Goal: Information Seeking & Learning: Learn about a topic

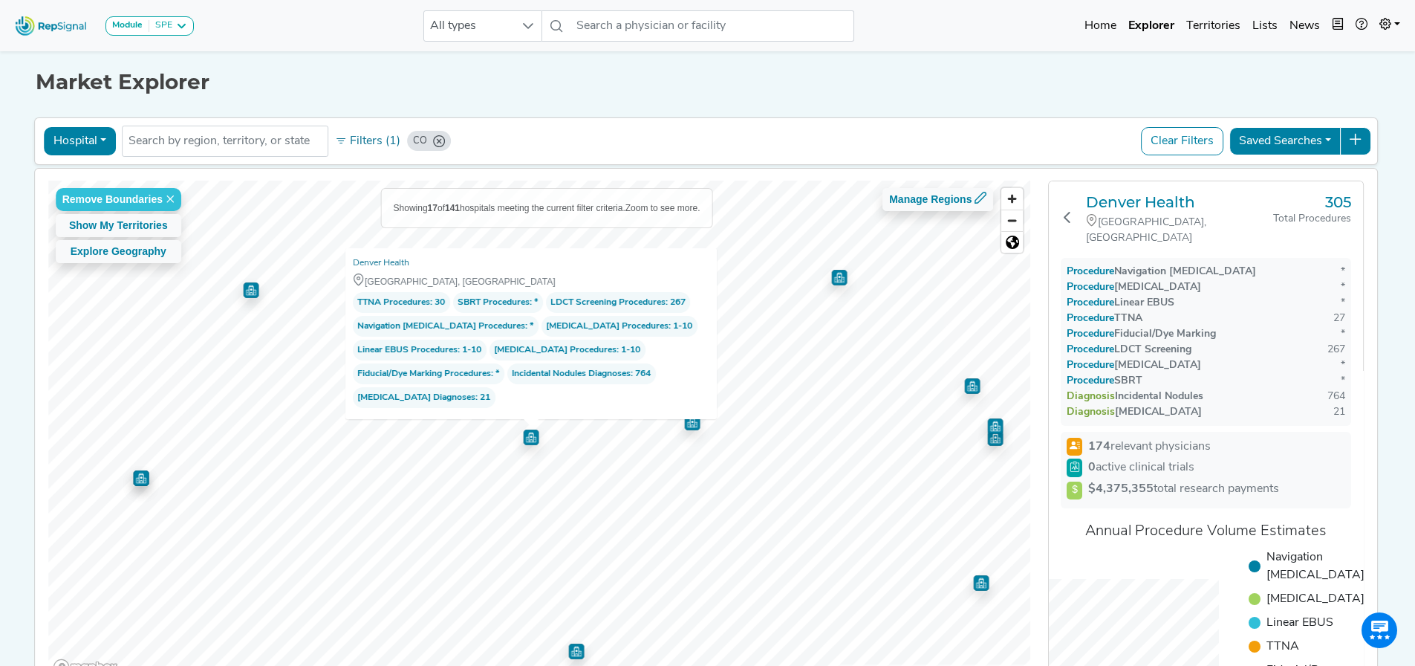
scroll to position [100, 0]
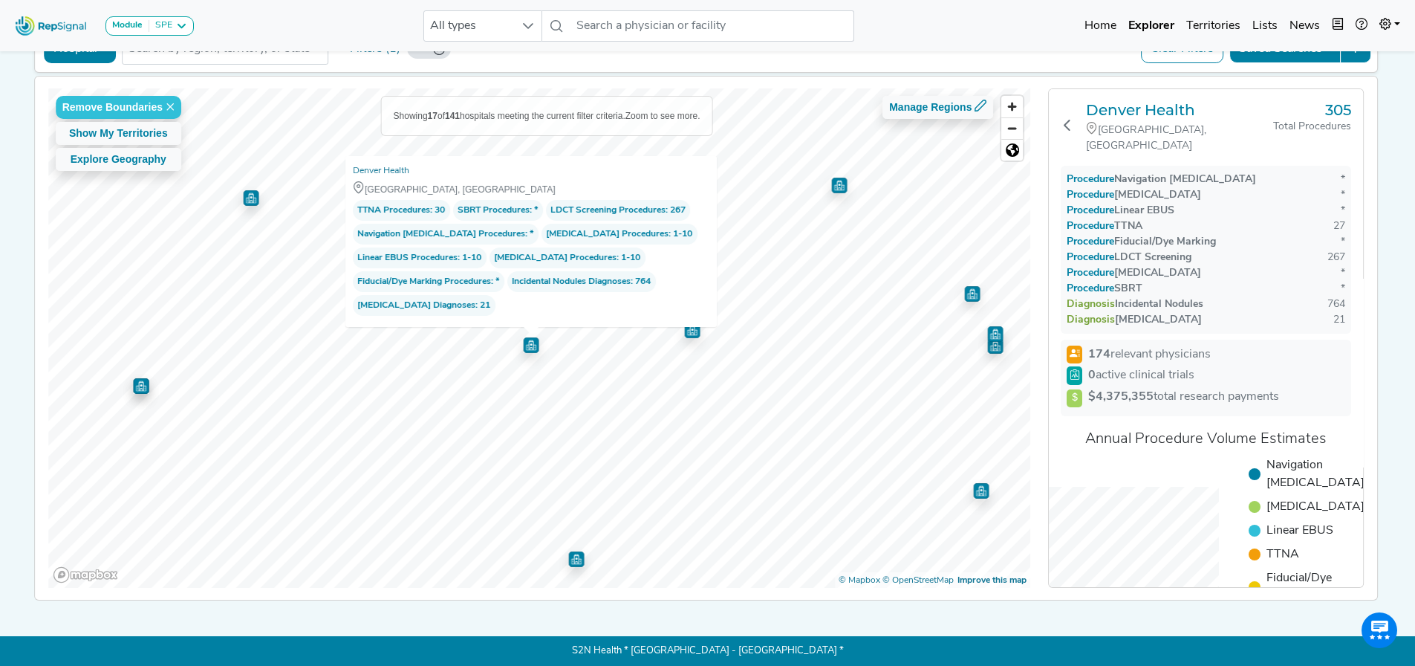
click at [580, 250] on span "[MEDICAL_DATA] Procedures" at bounding box center [555, 257] width 123 height 15
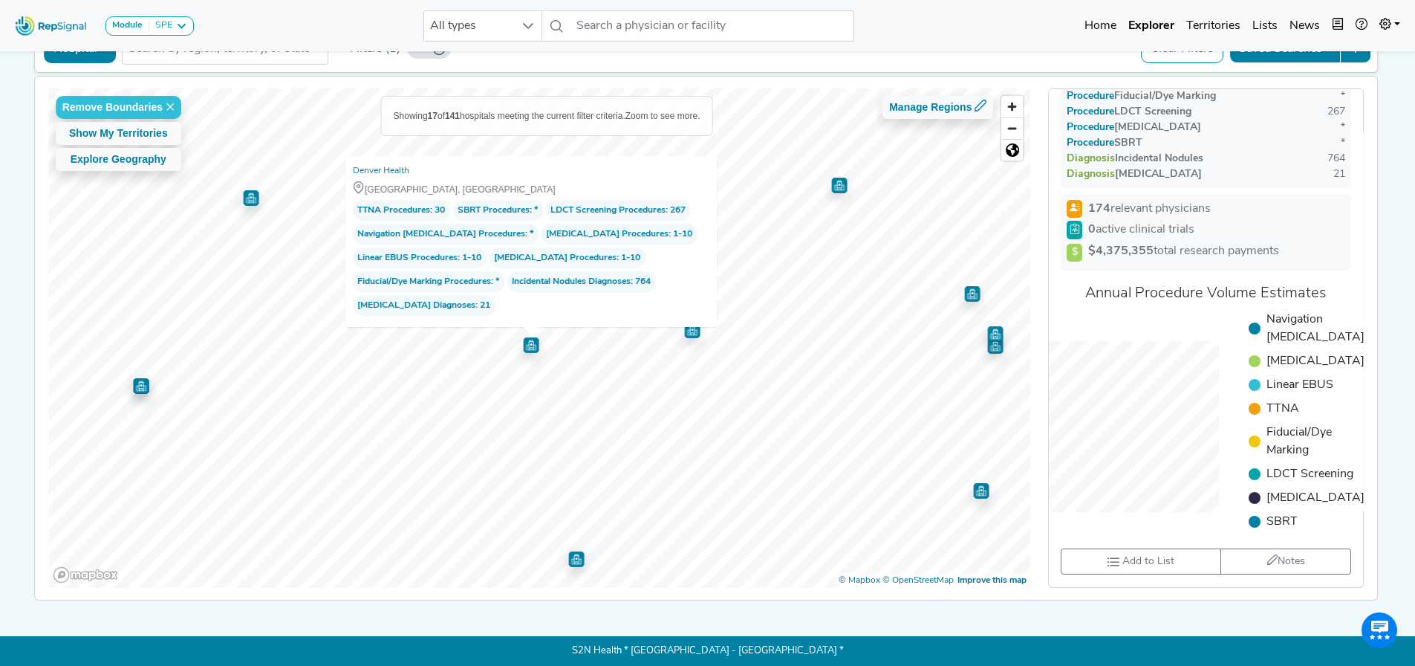
scroll to position [0, 0]
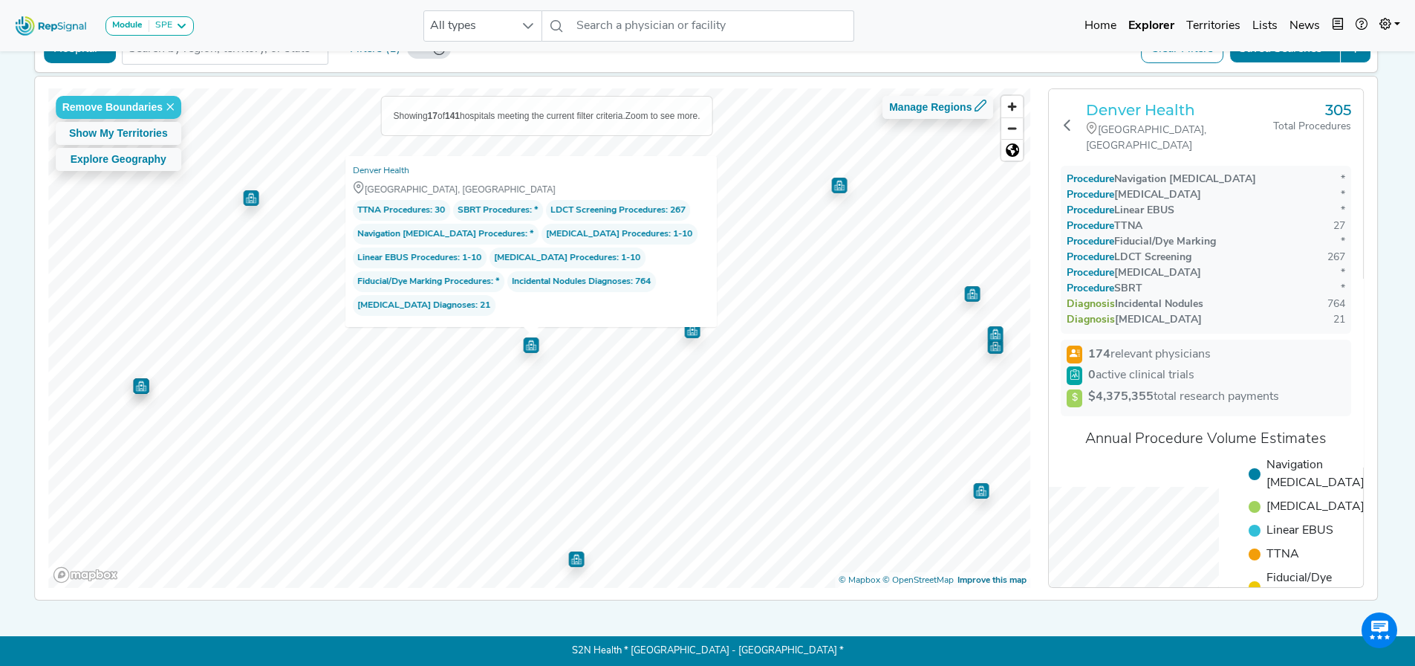
click at [1189, 101] on h3 "Denver Health" at bounding box center [1179, 110] width 187 height 18
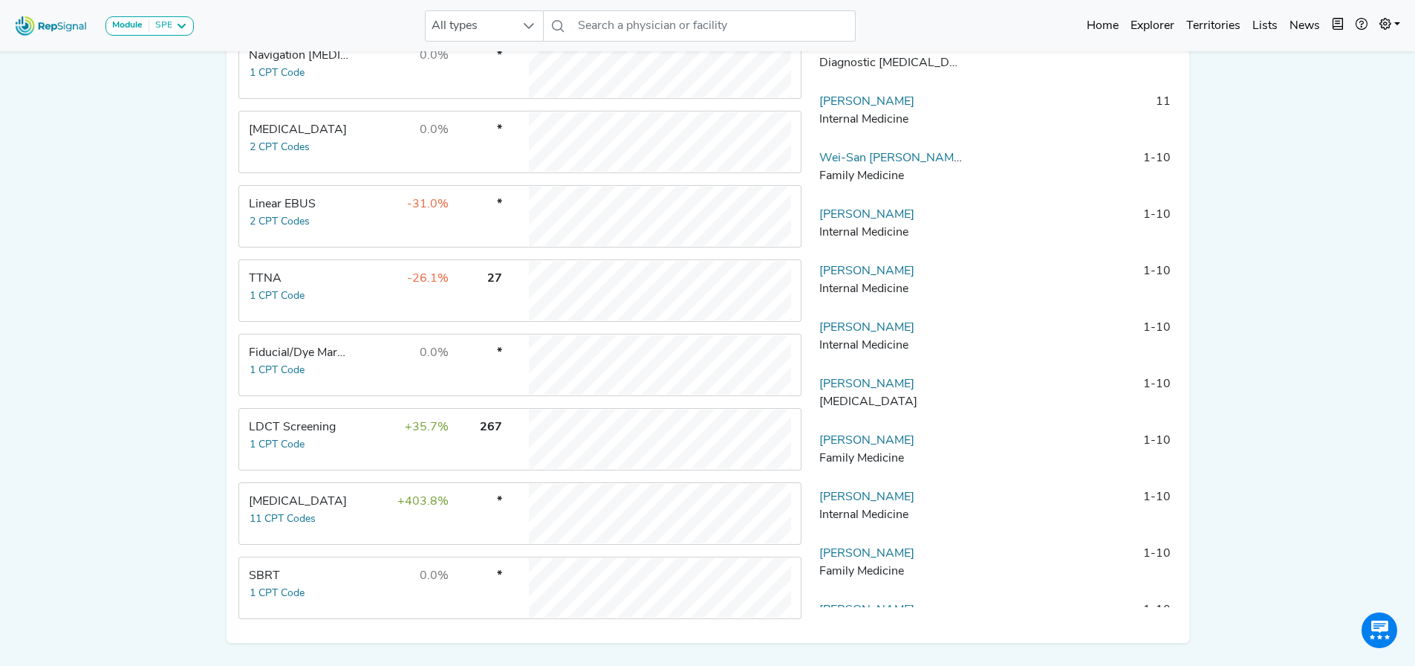
scroll to position [444, 0]
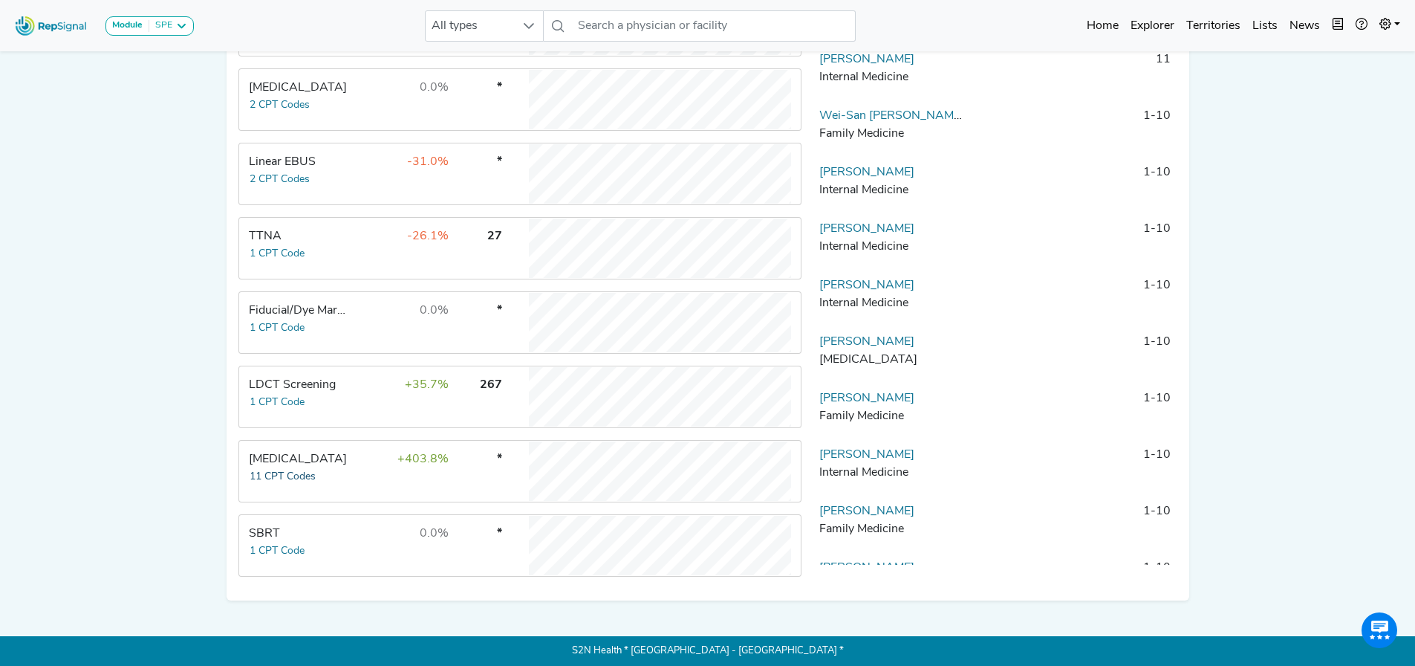
click at [314, 475] on button "11 CPT Codes" at bounding box center [283, 476] width 68 height 17
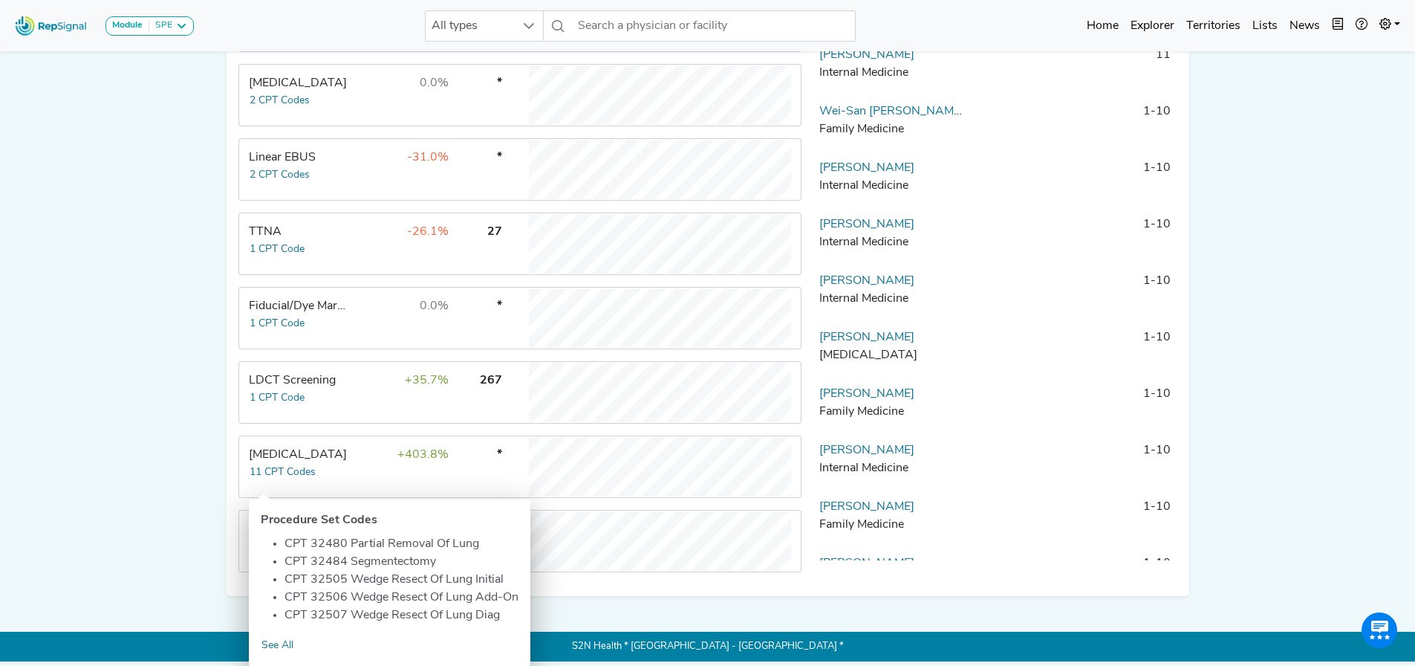
click at [499, 467] on td "*" at bounding box center [477, 466] width 52 height 59
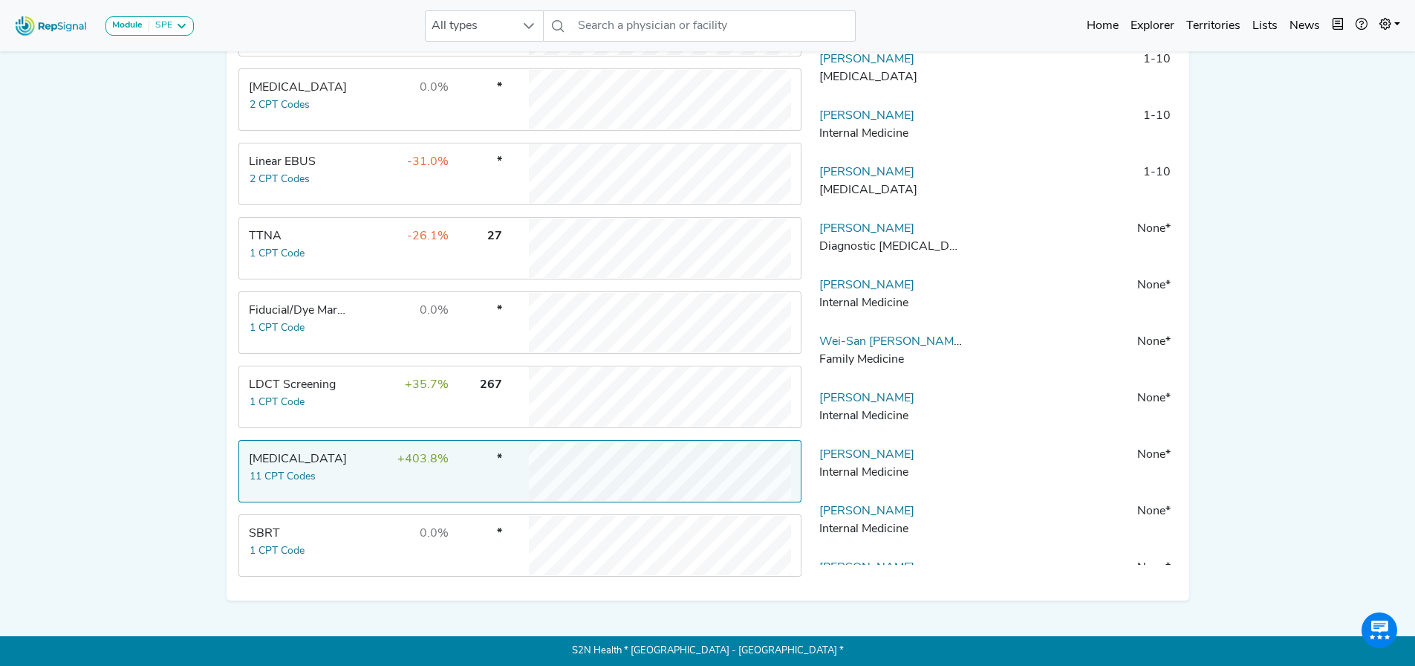
click at [356, 166] on td "-31.0%" at bounding box center [401, 173] width 97 height 59
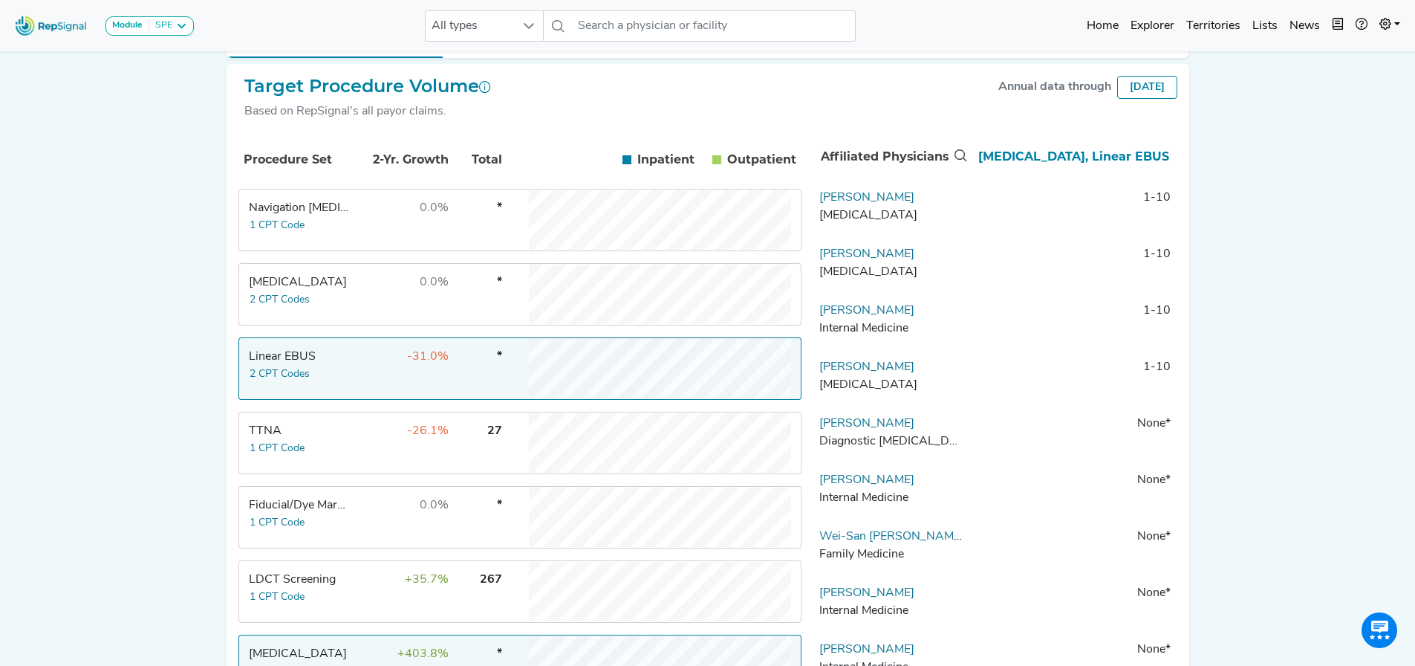
scroll to position [146, 0]
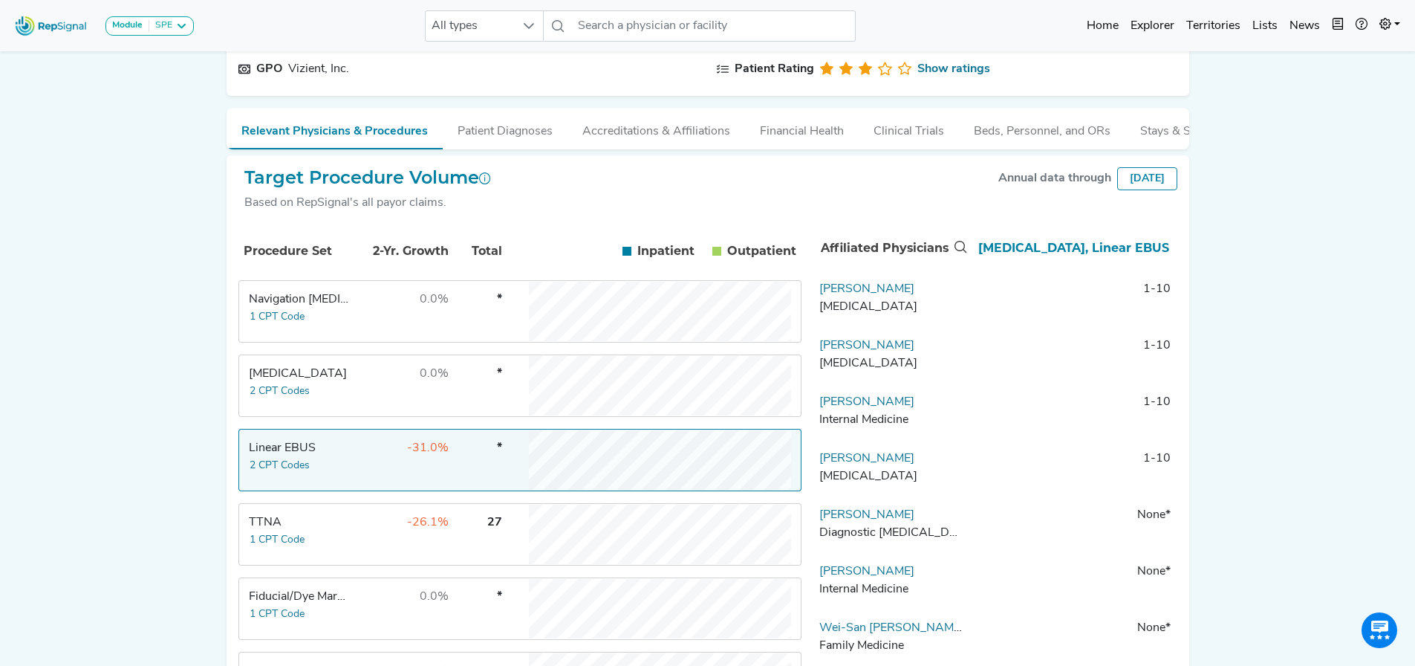
click at [334, 457] on div "Linear EBUS" at bounding box center [300, 448] width 102 height 18
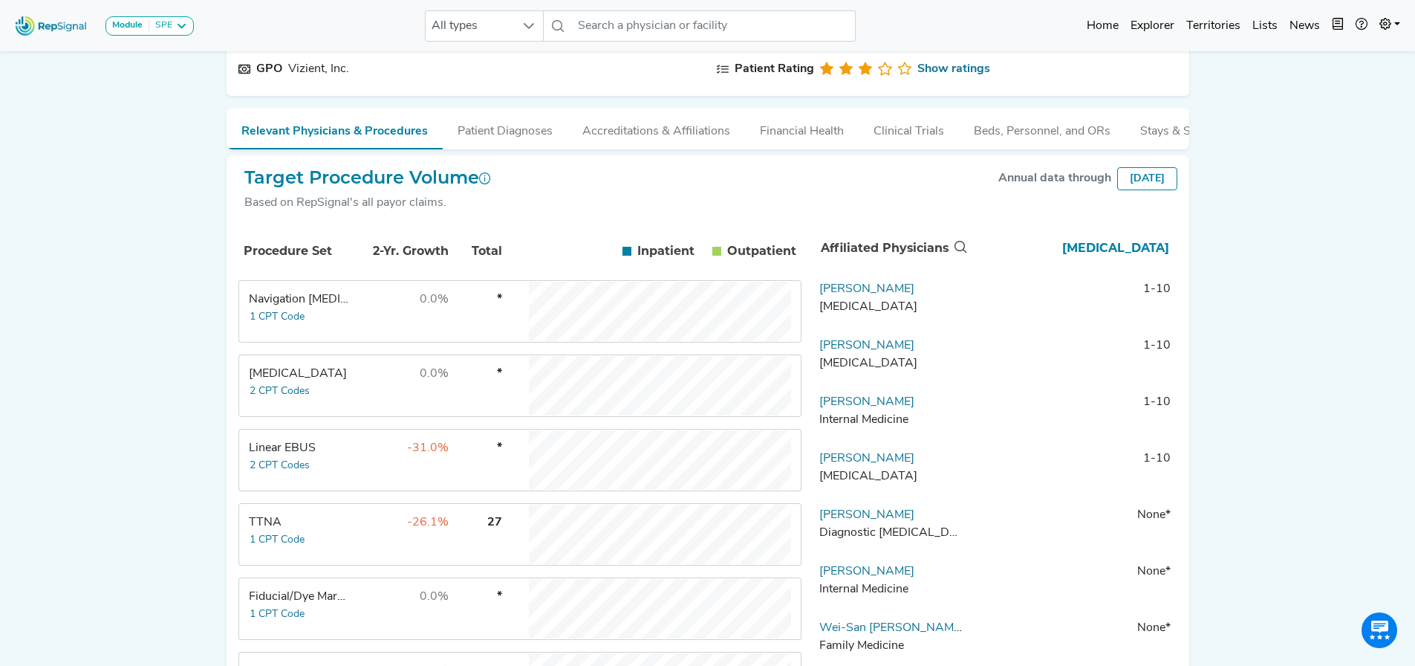
click at [334, 457] on div "Linear EBUS" at bounding box center [300, 448] width 102 height 18
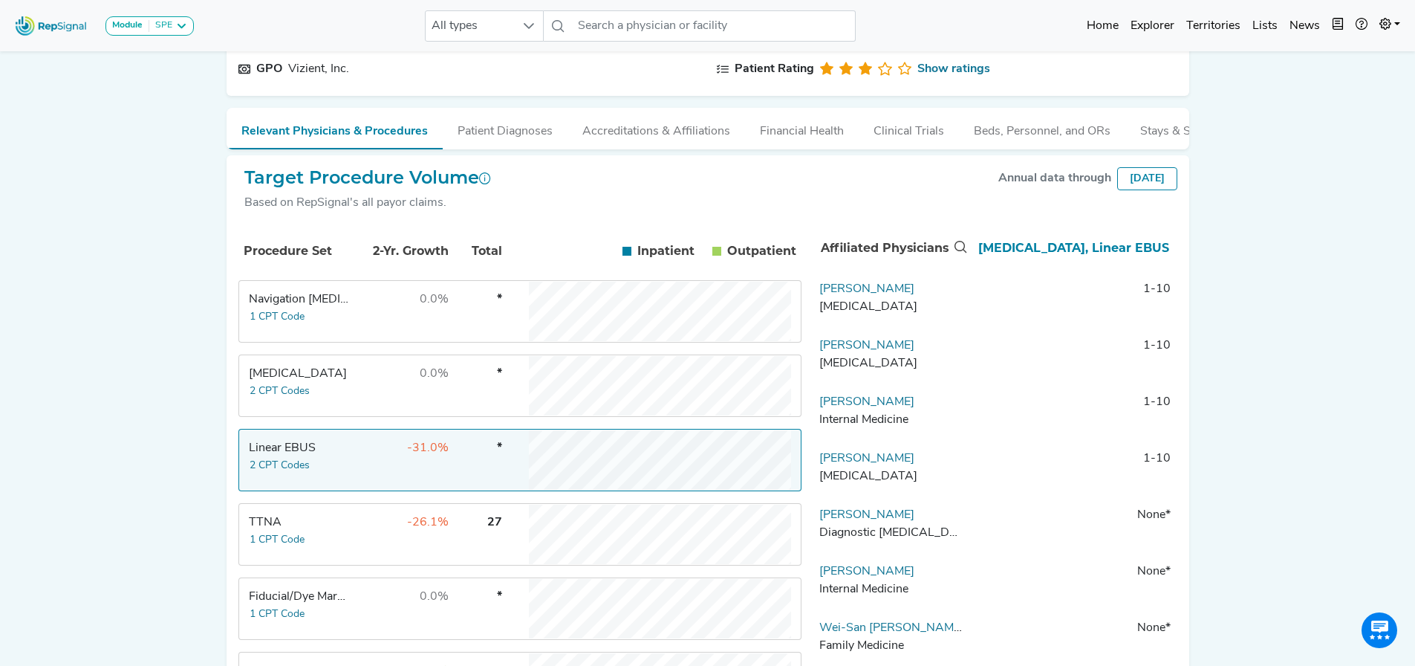
click at [332, 457] on div "Linear EBUS" at bounding box center [300, 448] width 102 height 18
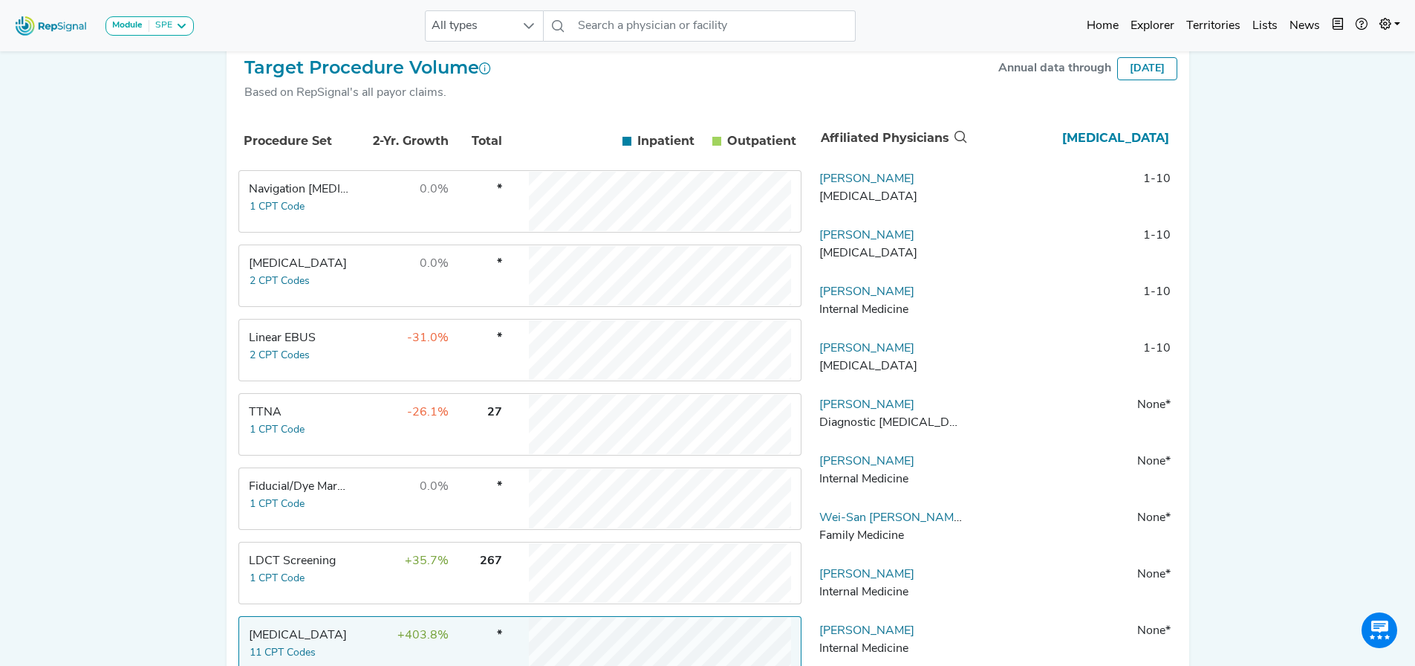
scroll to position [369, 0]
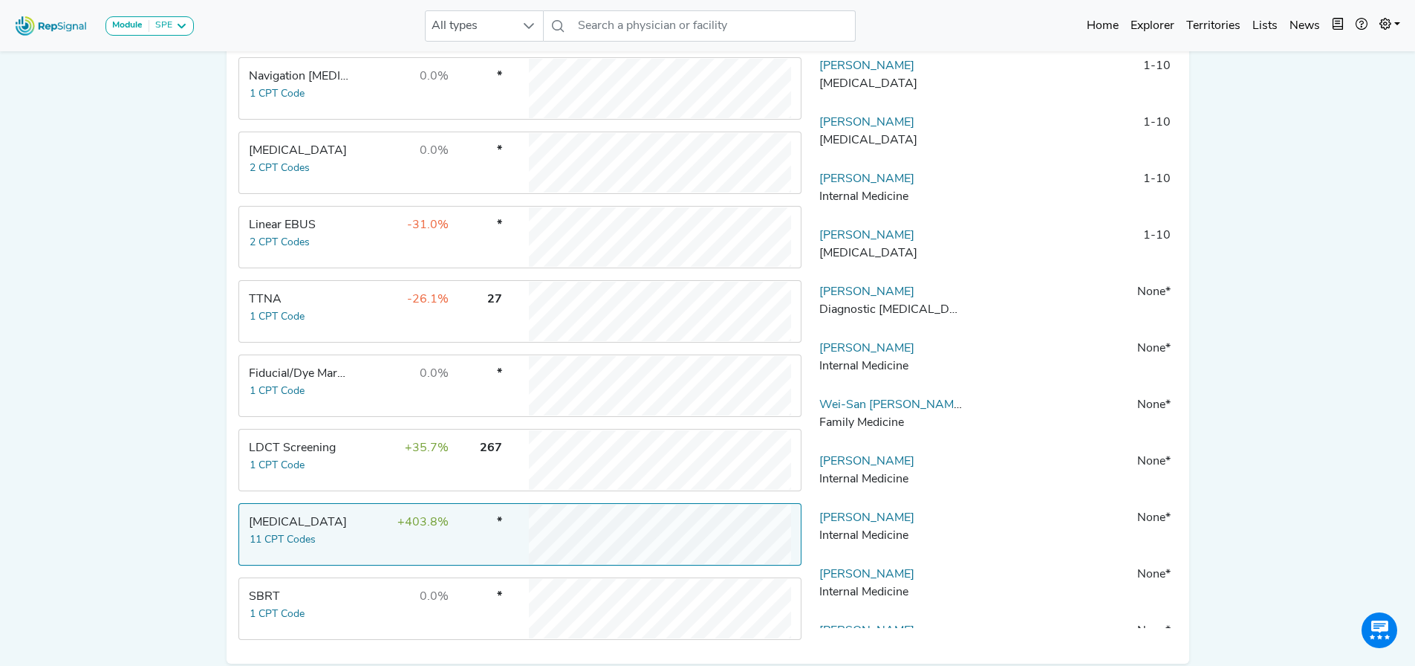
click at [369, 525] on td "+403.8%" at bounding box center [401, 534] width 97 height 59
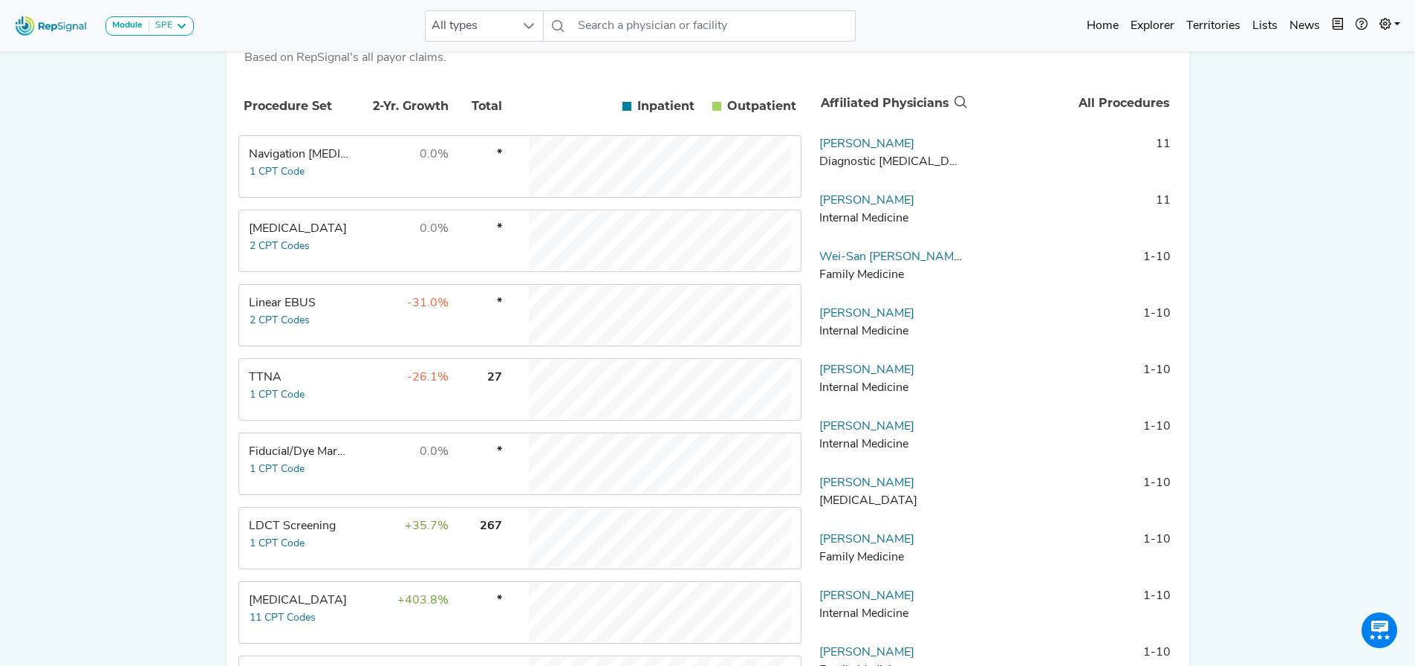
scroll to position [146, 0]
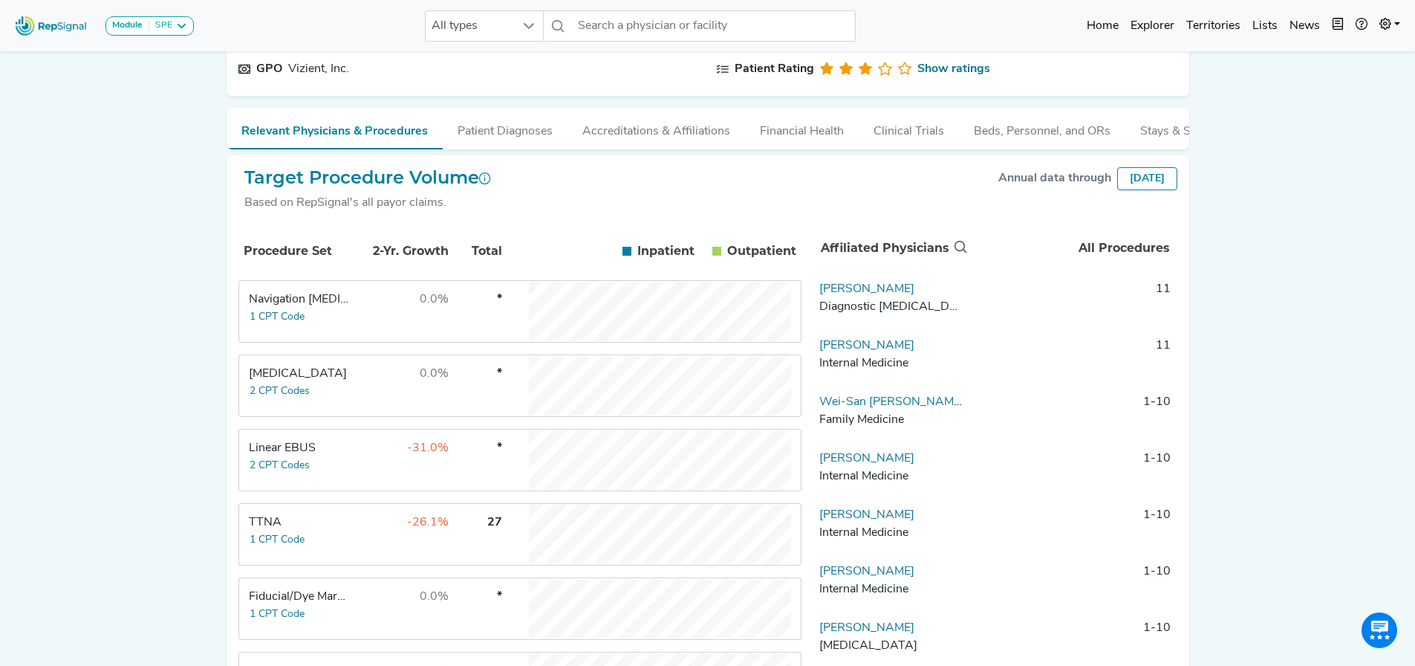
click at [360, 470] on td "-31.0%" at bounding box center [401, 459] width 97 height 59
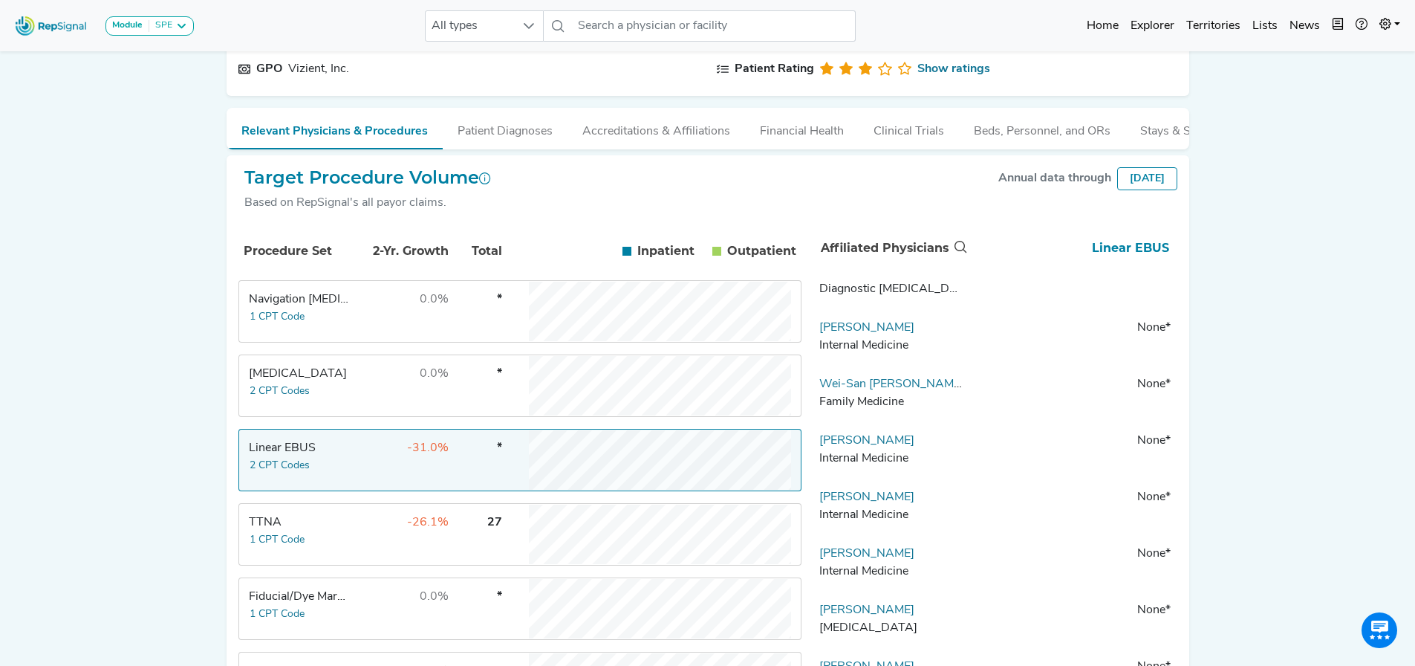
scroll to position [0, 0]
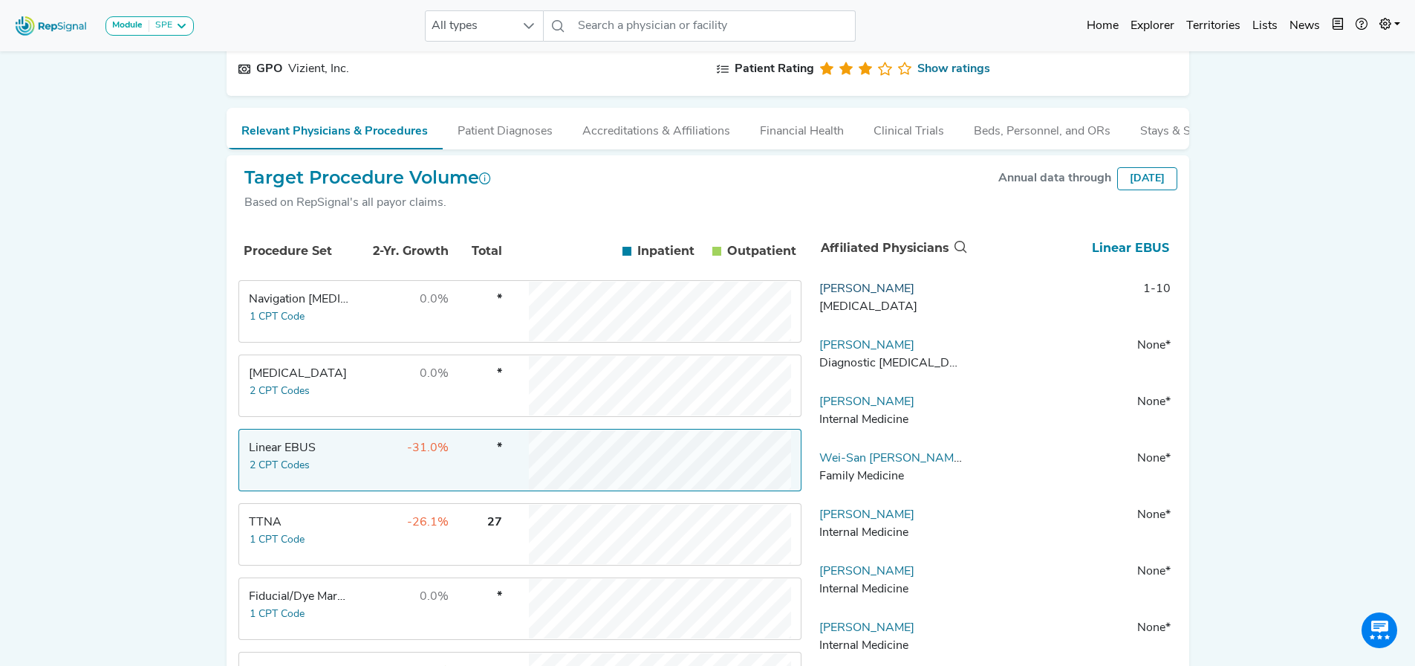
click at [887, 295] on link "[PERSON_NAME]" at bounding box center [867, 289] width 95 height 12
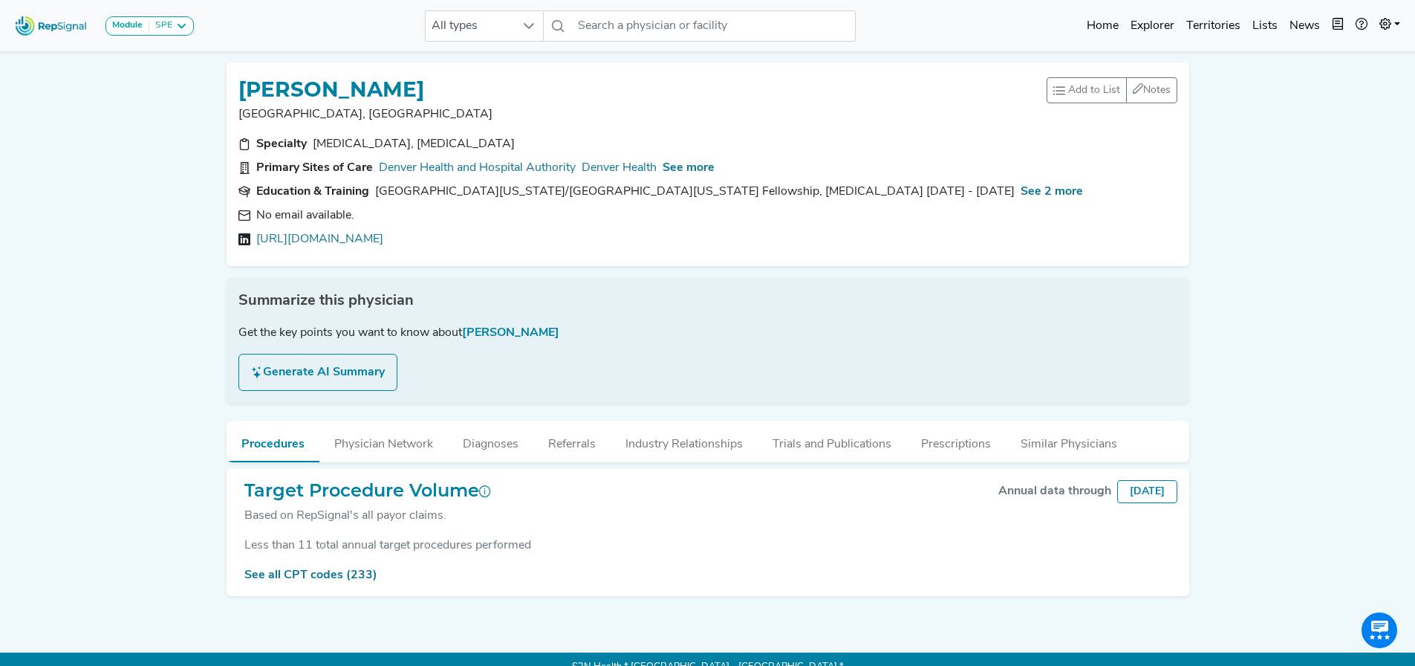
scroll to position [25, 0]
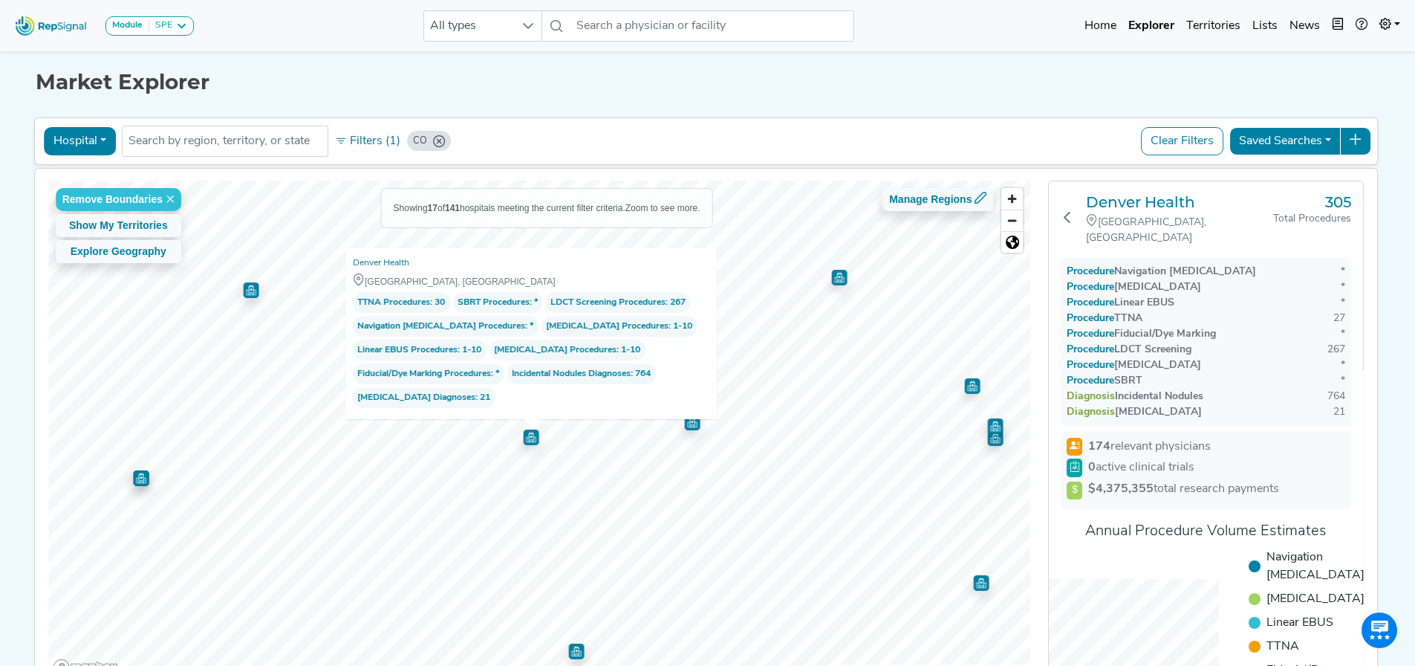
scroll to position [100, 0]
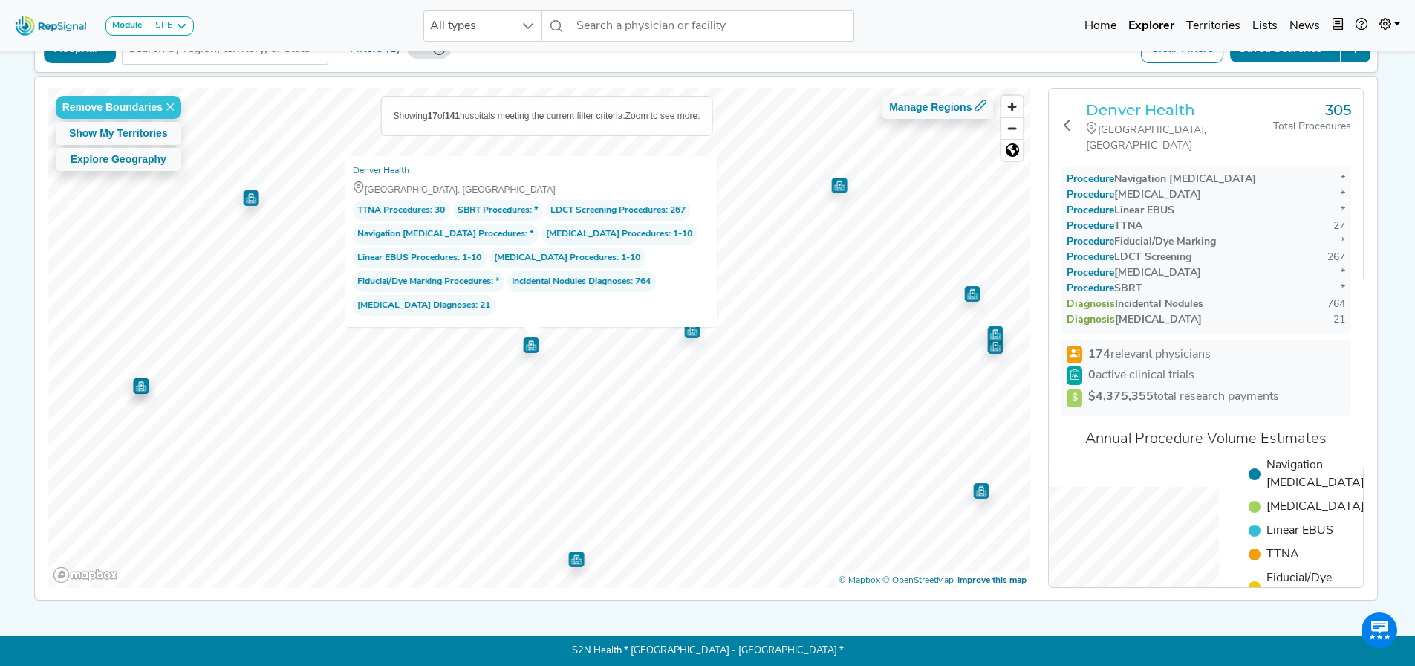
click at [1124, 101] on h3 "Denver Health" at bounding box center [1179, 110] width 187 height 18
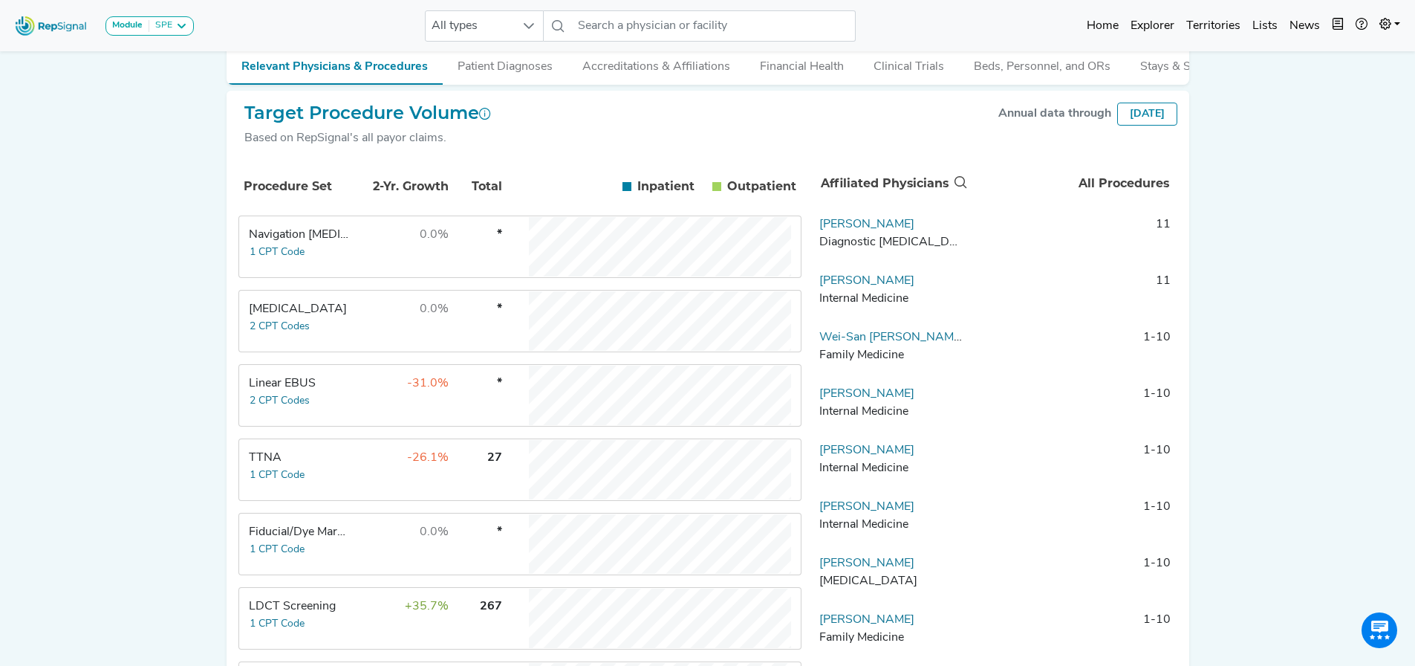
scroll to position [297, 0]
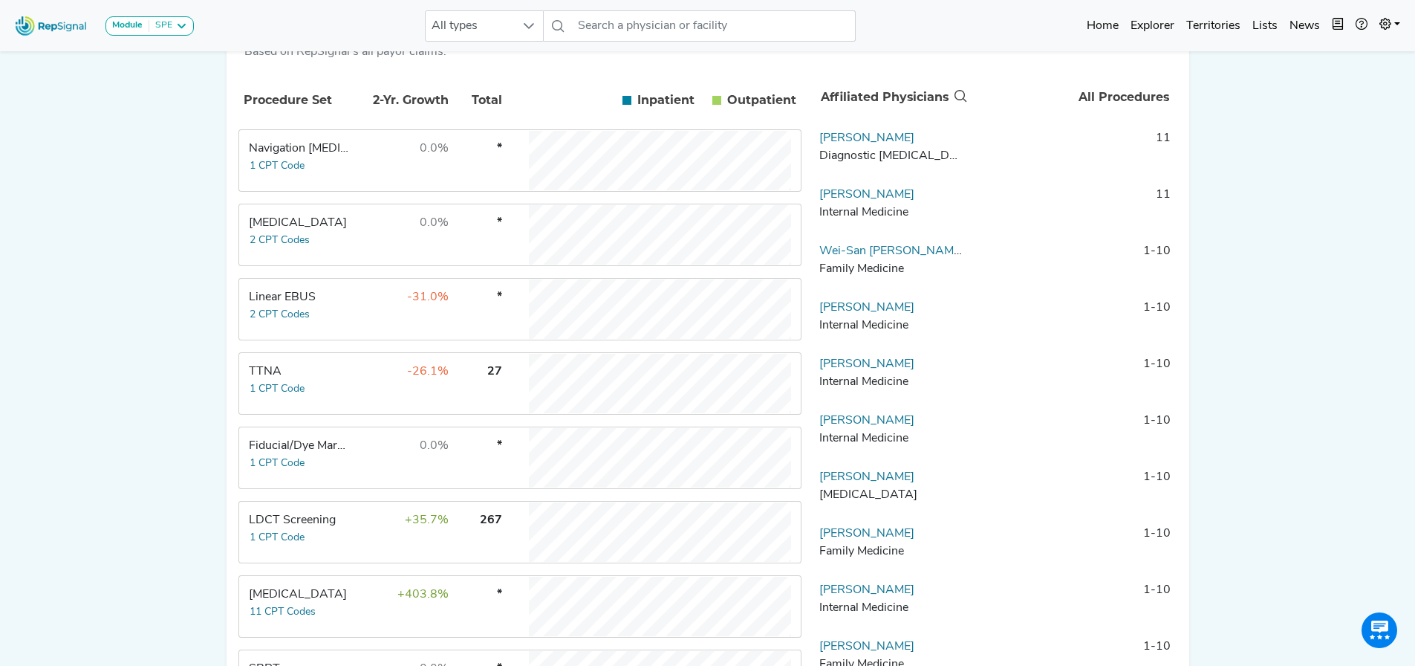
click at [321, 596] on td "Thoracic Surgery 11 CPT Codes" at bounding box center [295, 606] width 111 height 59
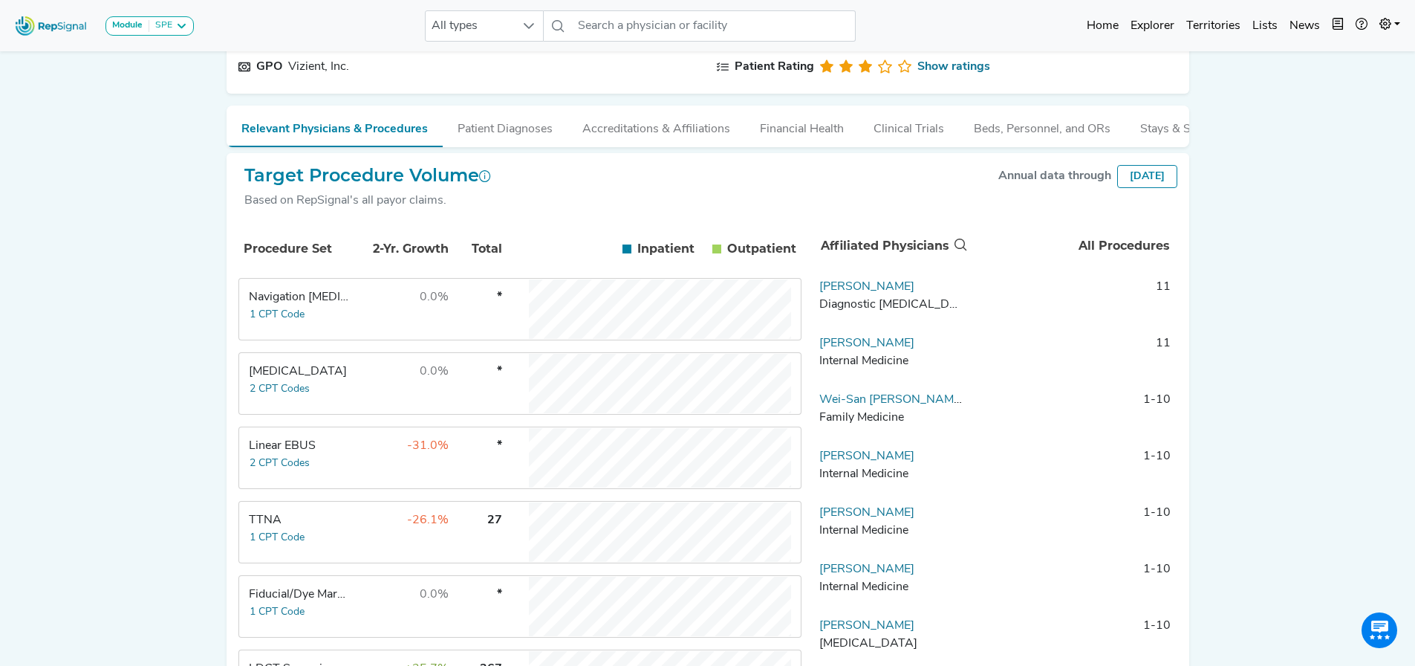
scroll to position [444, 0]
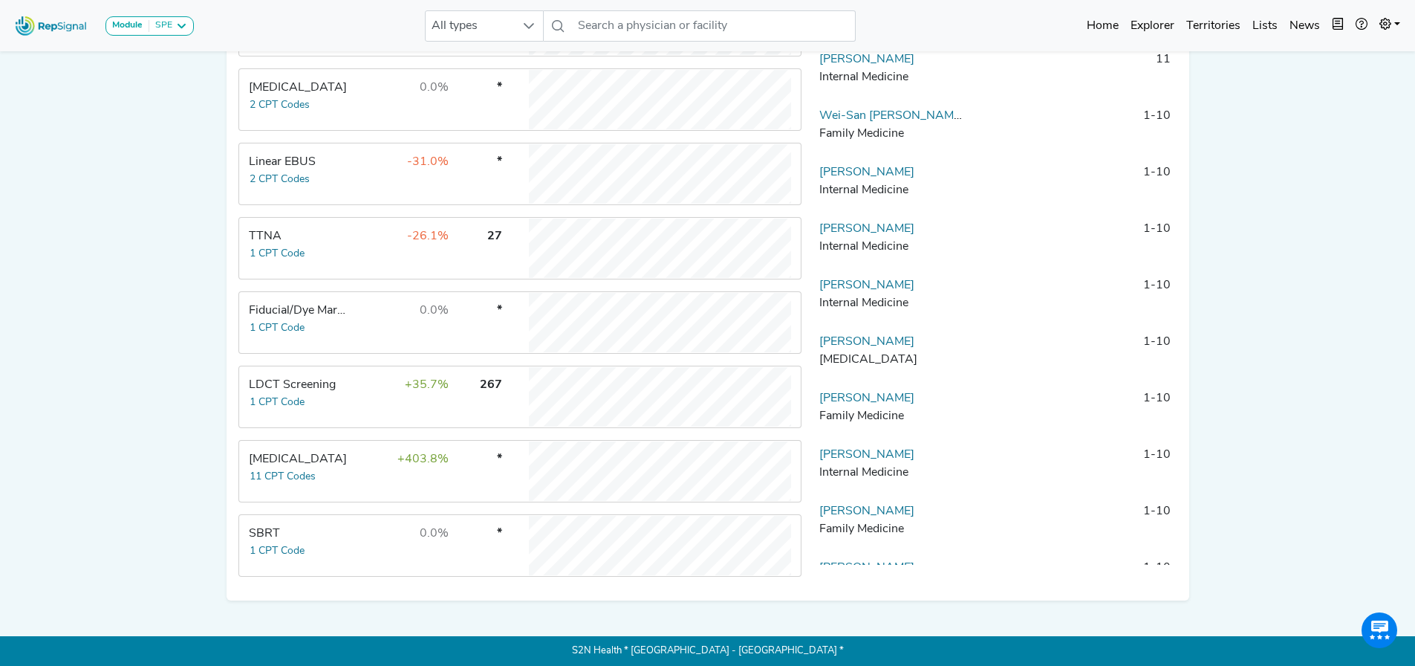
click at [317, 463] on div "[MEDICAL_DATA]" at bounding box center [300, 459] width 102 height 18
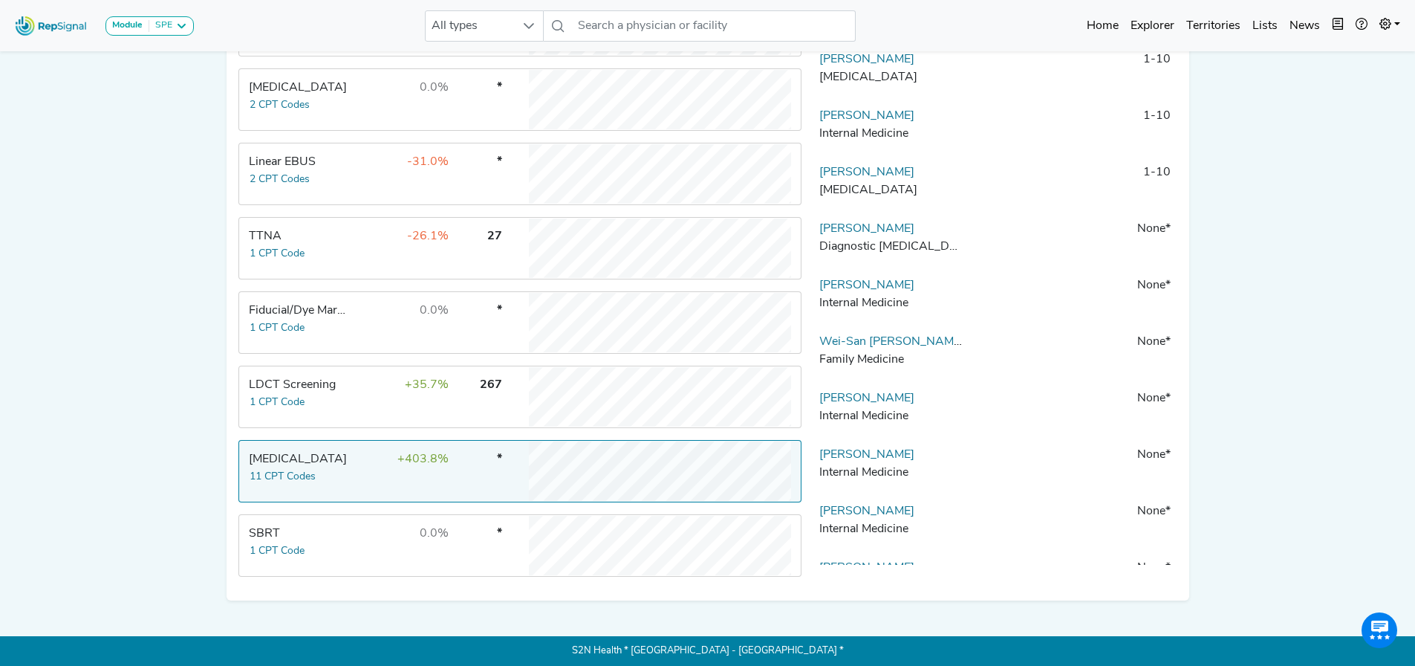
click at [393, 462] on td "+403.8%" at bounding box center [401, 470] width 97 height 59
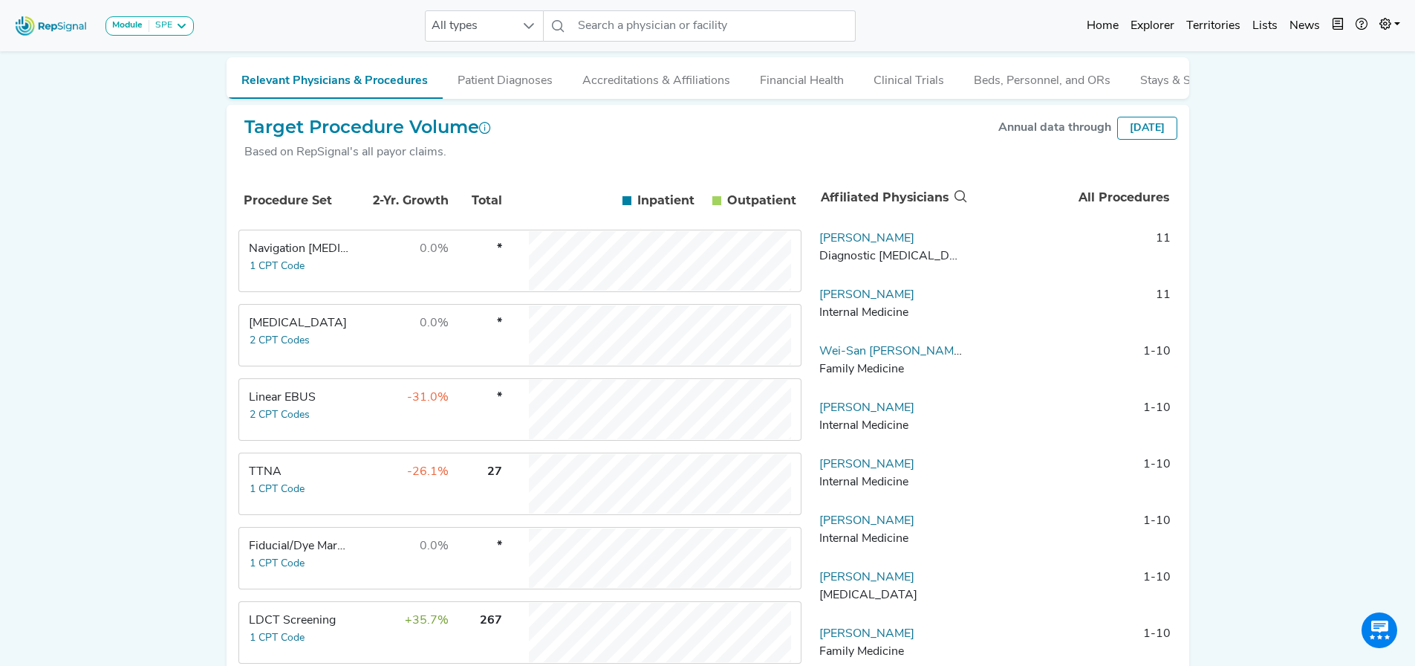
scroll to position [369, 0]
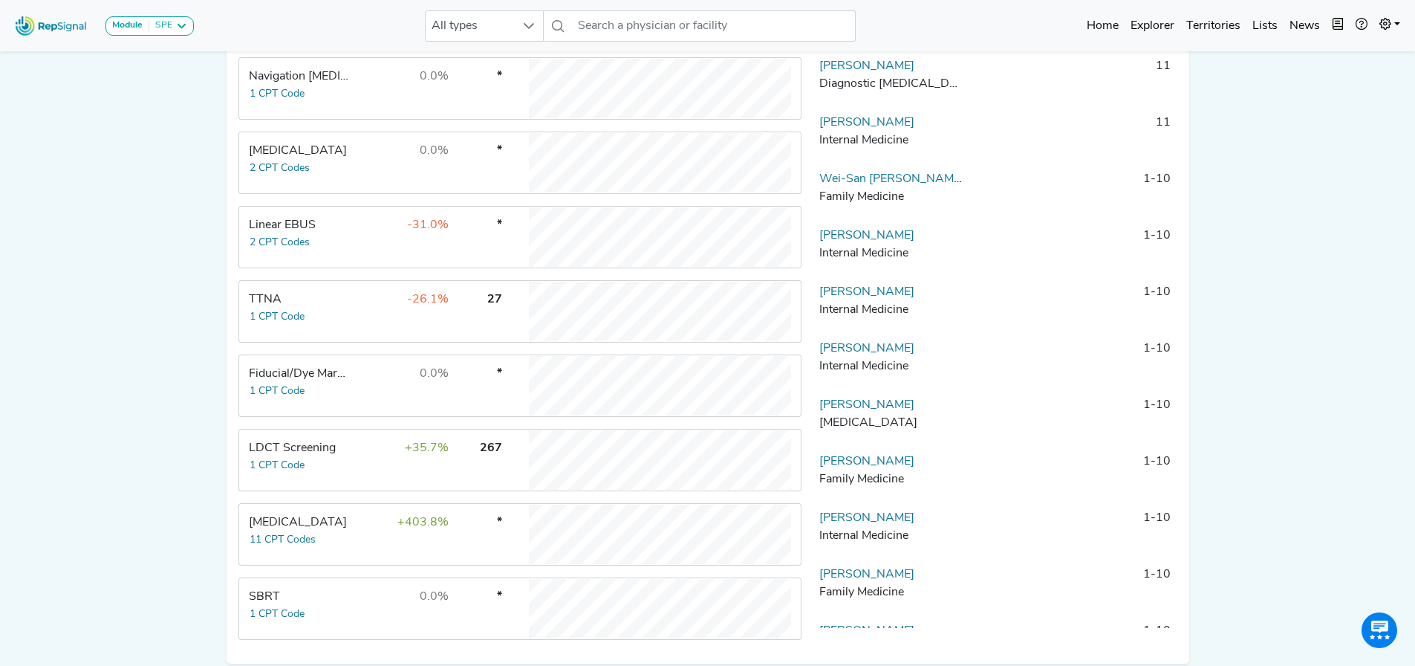
click at [386, 535] on td "+403.8%" at bounding box center [401, 534] width 97 height 59
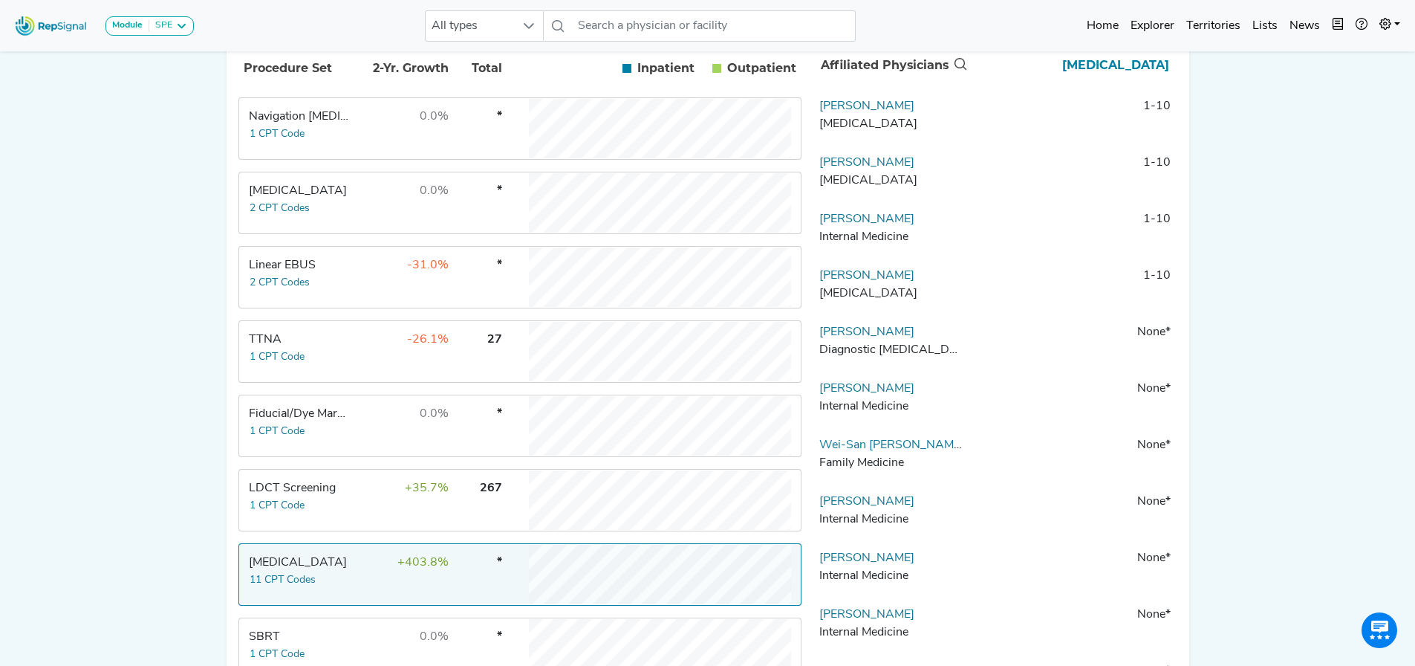
scroll to position [295, 0]
